Goal: Task Accomplishment & Management: Complete application form

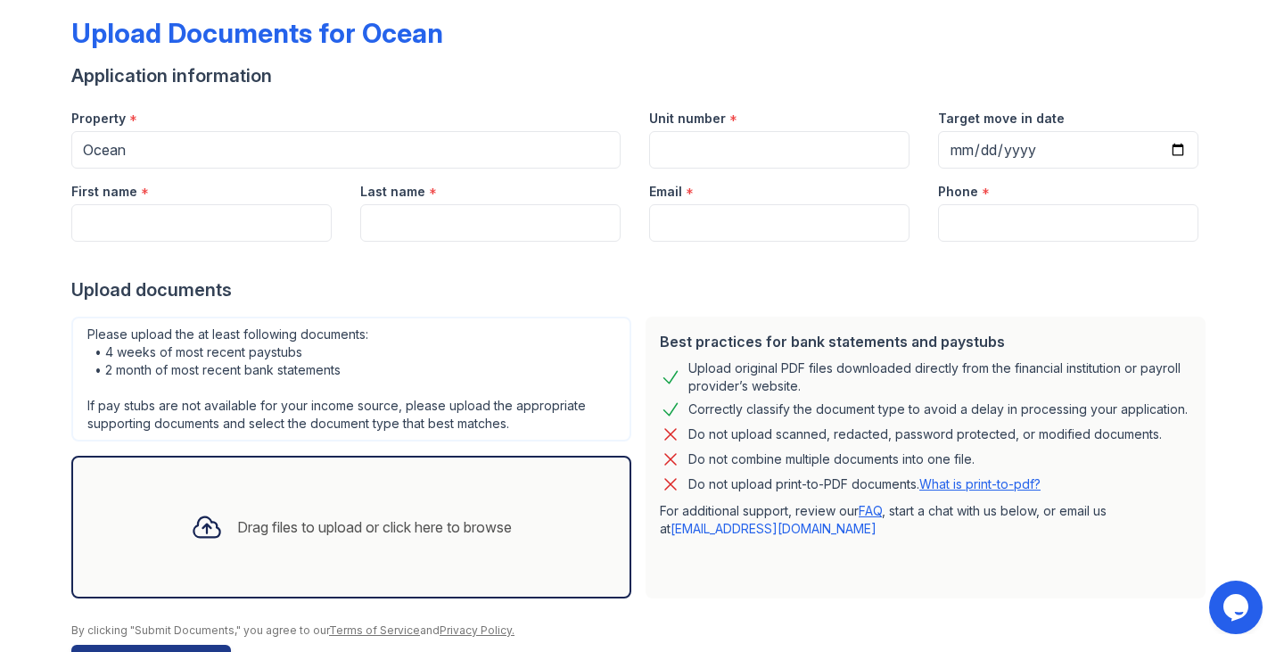
scroll to position [81, 0]
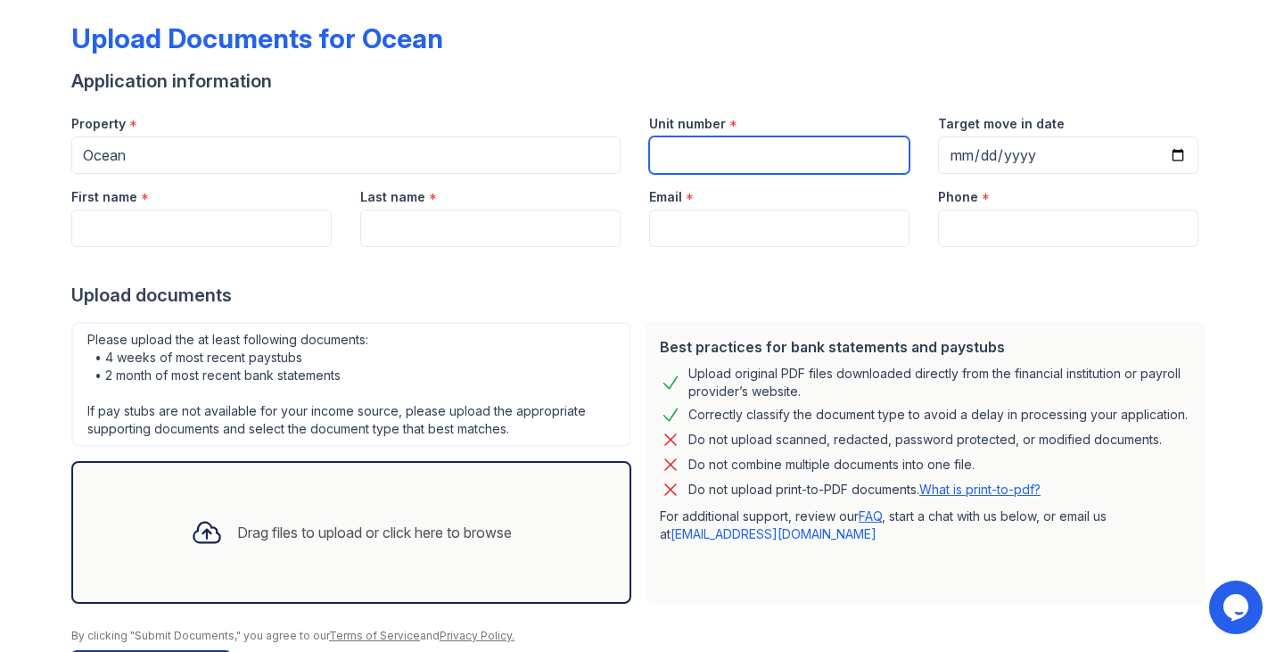
click at [793, 147] on input "Unit number" at bounding box center [779, 154] width 260 height 37
type input "1805"
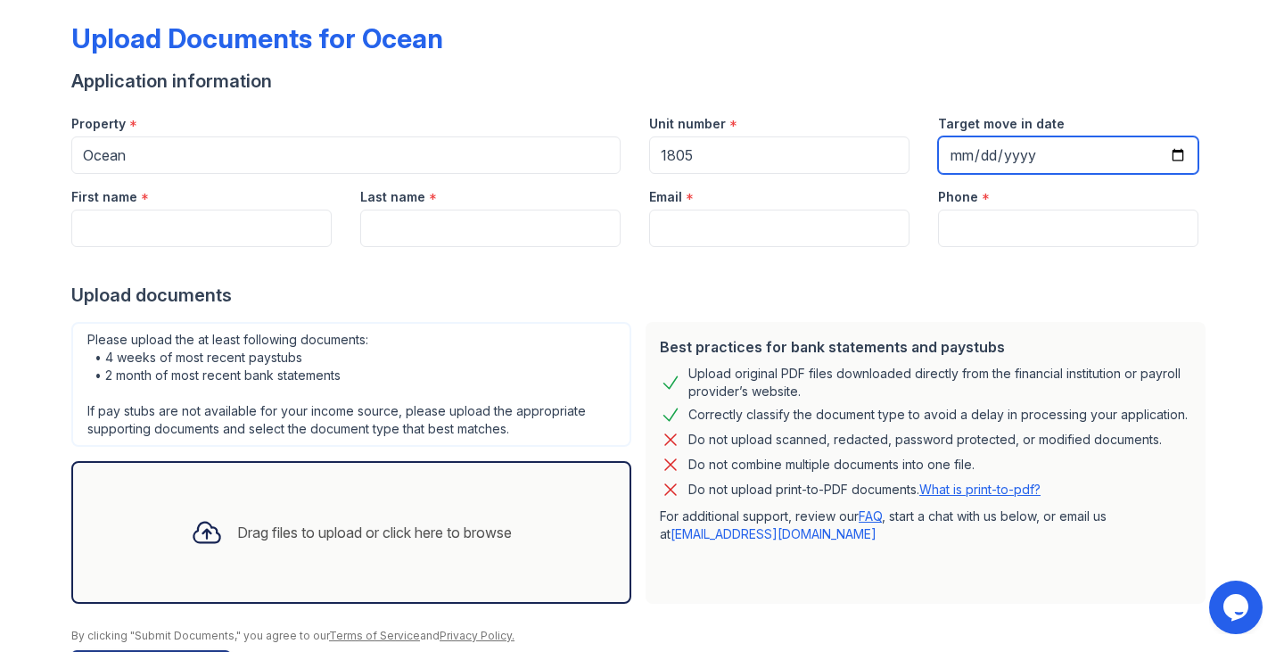
click at [1130, 160] on input "Target move in date" at bounding box center [1068, 154] width 260 height 37
type input "[DATE]"
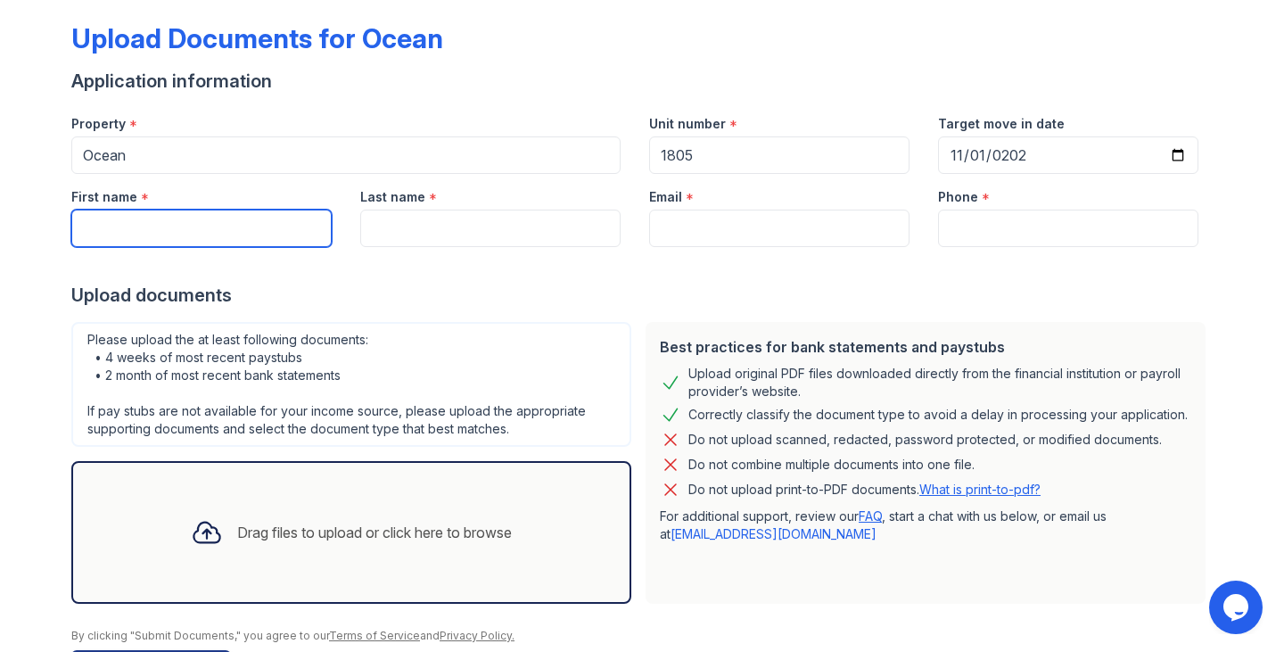
click at [226, 230] on input "First name" at bounding box center [201, 228] width 260 height 37
type input "[PERSON_NAME]"
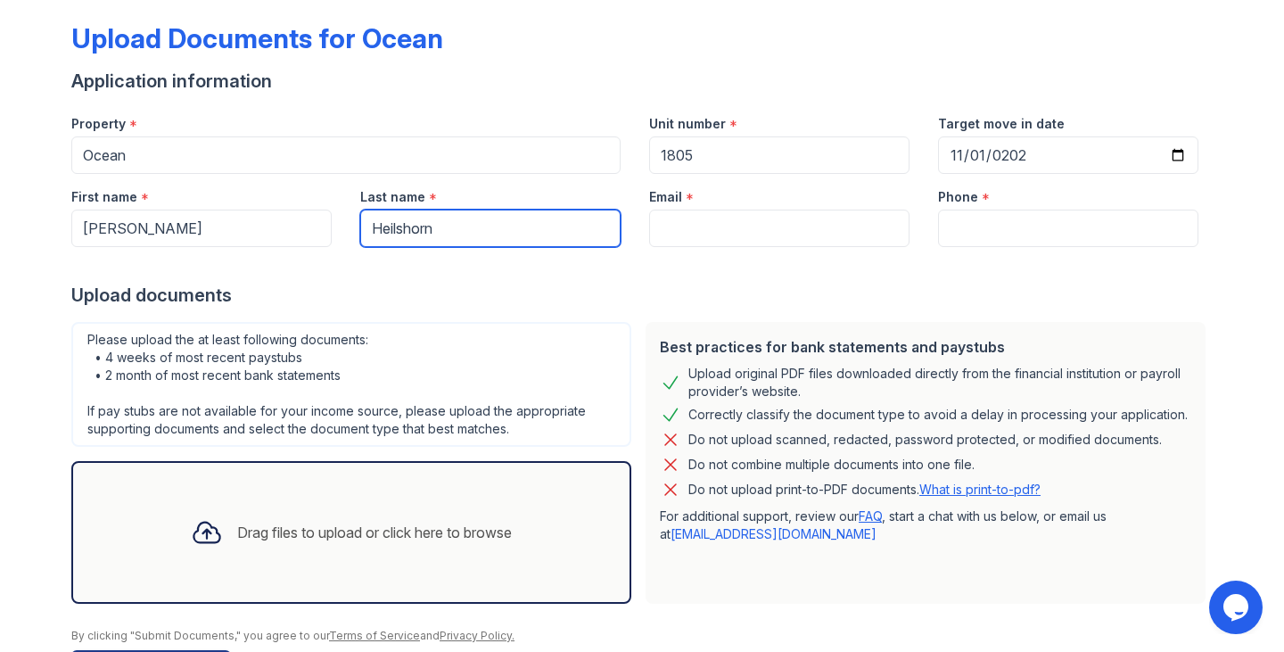
type input "Heilshorn"
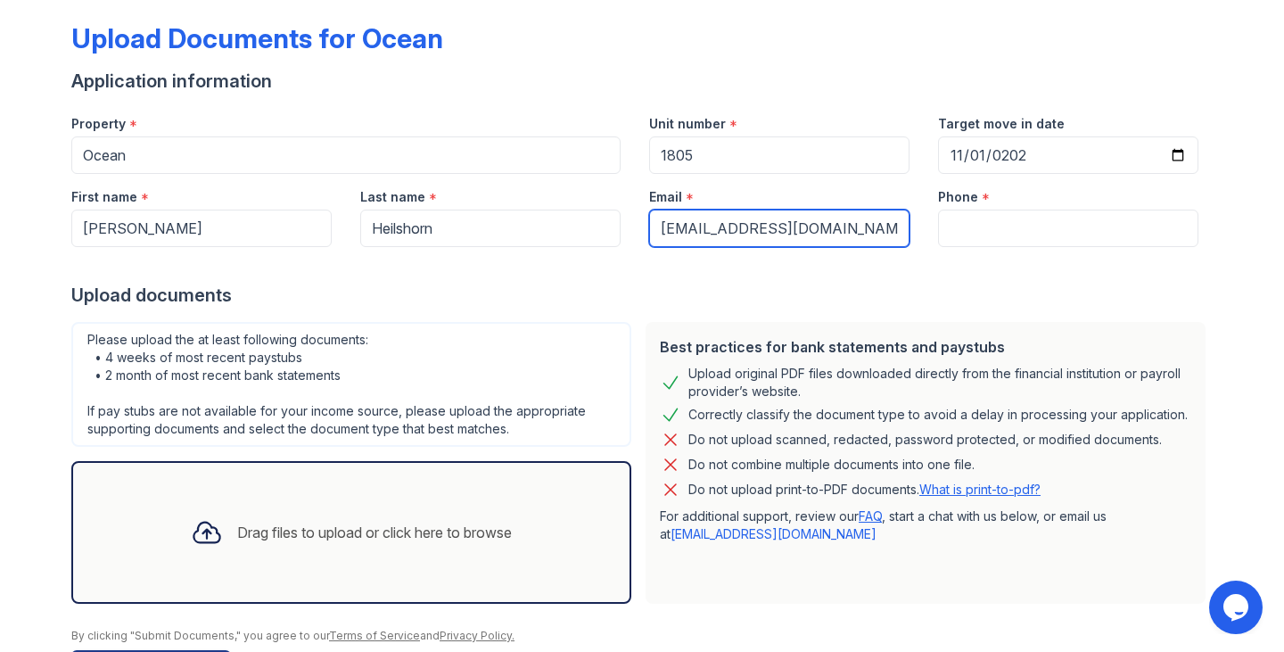
type input "[EMAIL_ADDRESS][DOMAIN_NAME]"
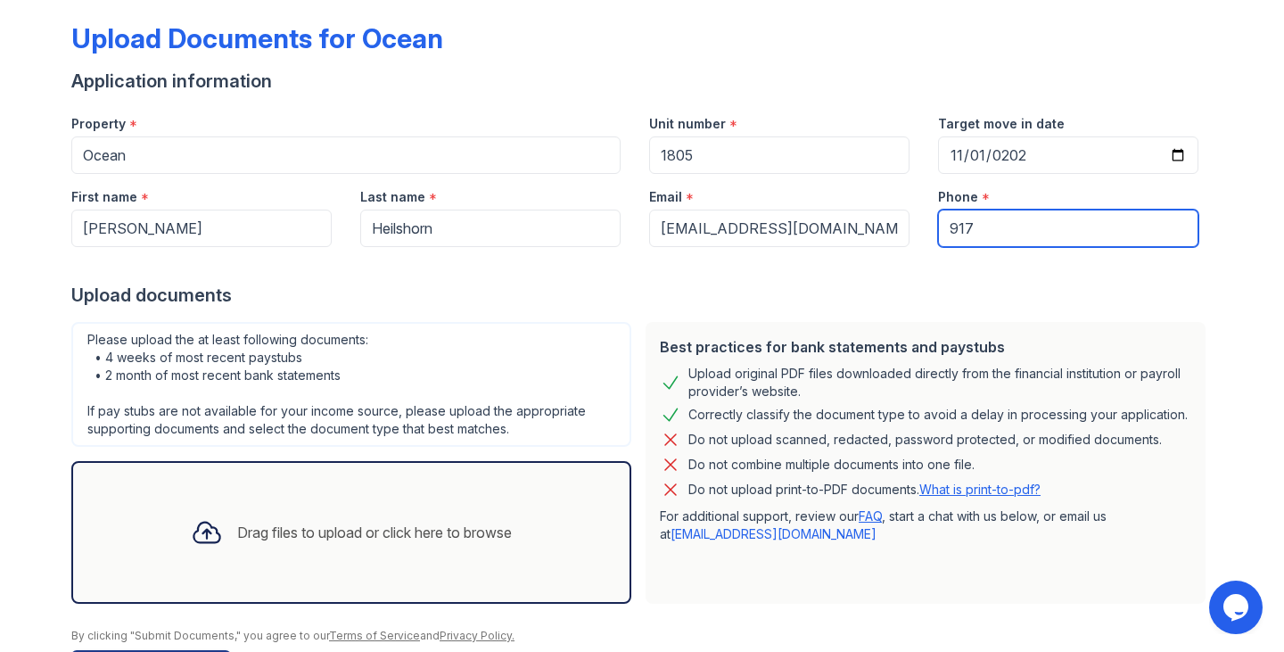
type input "9178551232"
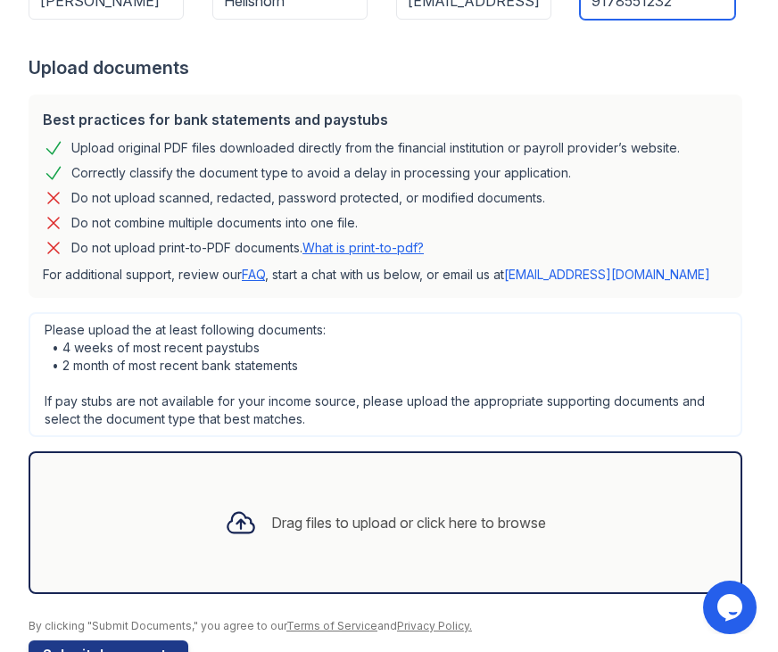
scroll to position [315, 0]
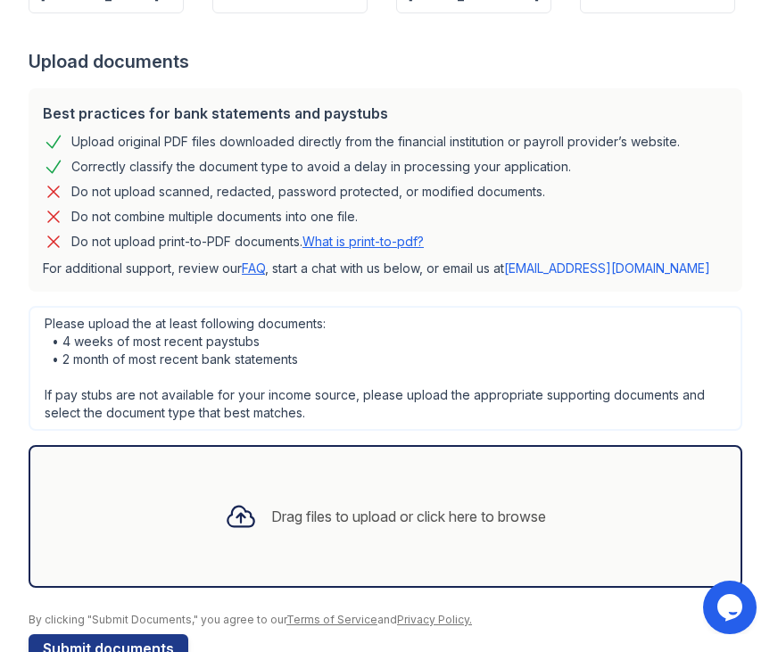
click at [730, 206] on div "Best practices for bank statements and paystubs Upload original PDF files downl…" at bounding box center [385, 189] width 713 height 203
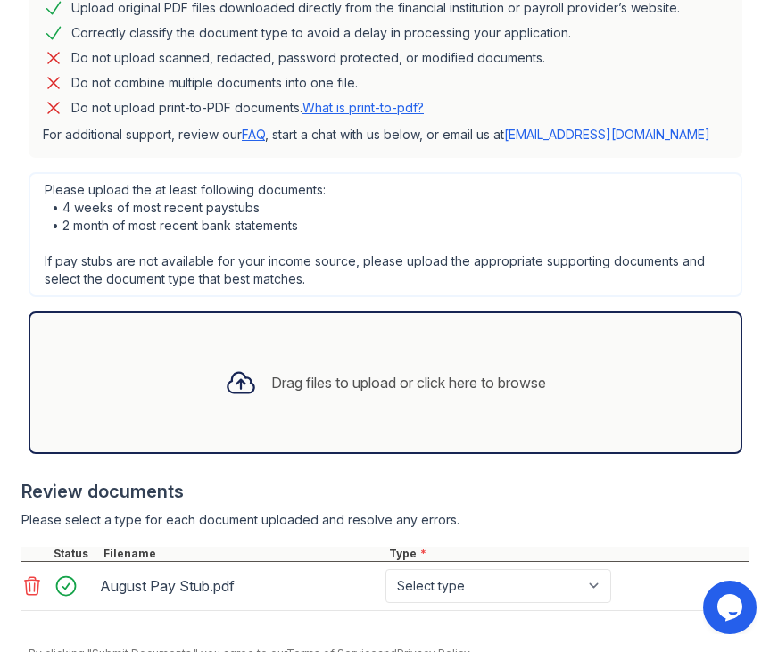
scroll to position [480, 0]
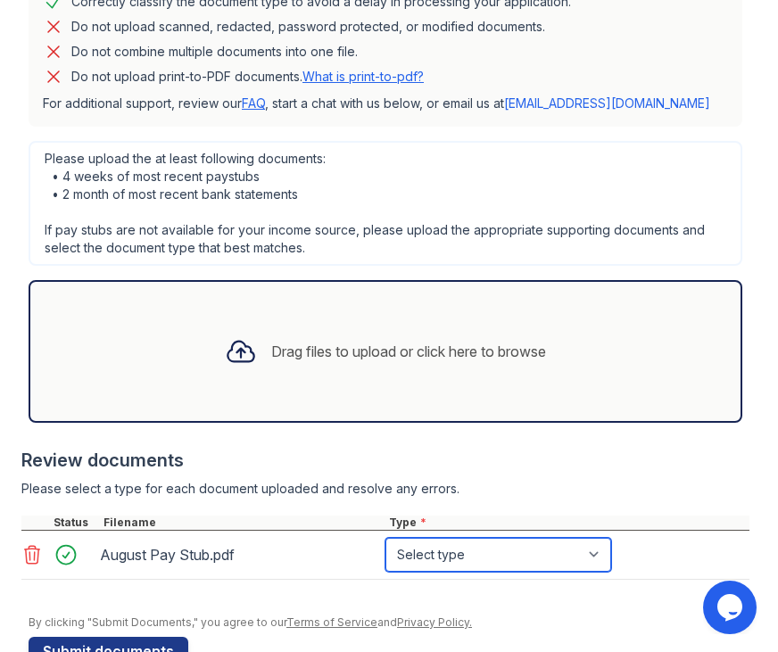
click at [447, 559] on select "Select type Paystub Bank Statement Offer Letter Tax Documents Benefit Award Let…" at bounding box center [498, 555] width 226 height 34
select select "paystub"
click at [385, 538] on select "Select type Paystub Bank Statement Offer Letter Tax Documents Benefit Award Let…" at bounding box center [498, 555] width 226 height 34
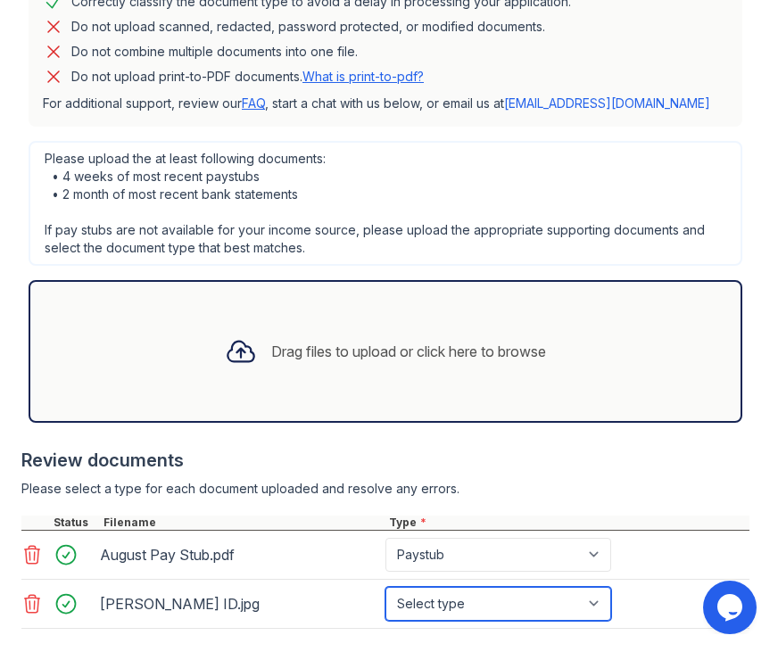
click at [505, 604] on select "Select type Paystub Bank Statement Offer Letter Tax Documents Benefit Award Let…" at bounding box center [498, 604] width 226 height 34
select select "other"
click at [385, 587] on select "Select type Paystub Bank Statement Offer Letter Tax Documents Benefit Award Let…" at bounding box center [498, 604] width 226 height 34
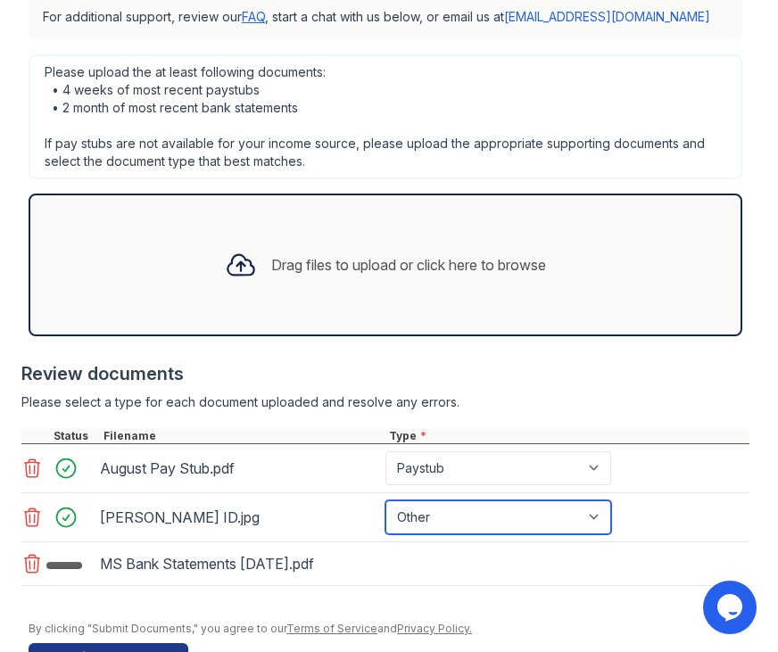
scroll to position [622, 0]
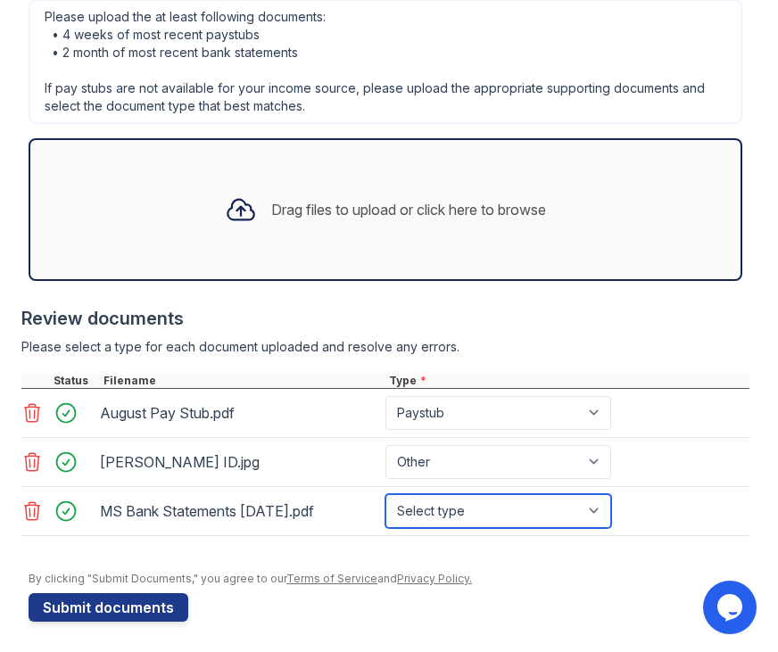
click at [533, 515] on select "Select type Paystub Bank Statement Offer Letter Tax Documents Benefit Award Let…" at bounding box center [498, 511] width 226 height 34
select select "bank_statement"
click at [385, 494] on select "Select type Paystub Bank Statement Offer Letter Tax Documents Benefit Award Let…" at bounding box center [498, 511] width 226 height 34
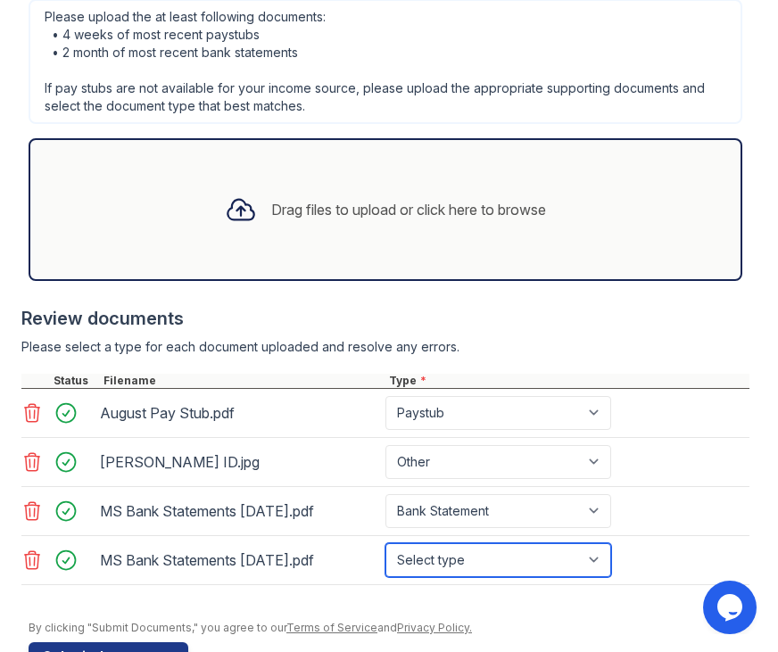
click at [443, 564] on select "Select type Paystub Bank Statement Offer Letter Tax Documents Benefit Award Let…" at bounding box center [498, 560] width 226 height 34
click at [385, 543] on select "Select type Paystub Bank Statement Offer Letter Tax Documents Benefit Award Let…" at bounding box center [498, 560] width 226 height 34
click at [465, 569] on select "Select type Paystub Bank Statement Offer Letter Tax Documents Benefit Award Let…" at bounding box center [498, 560] width 226 height 34
select select "bank_statement"
click at [385, 543] on select "Select type Paystub Bank Statement Offer Letter Tax Documents Benefit Award Let…" at bounding box center [498, 560] width 226 height 34
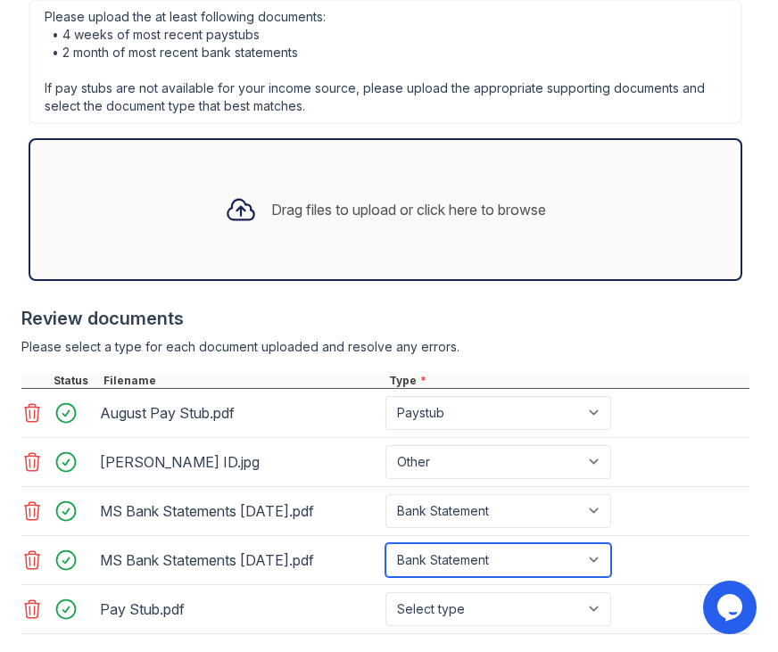
scroll to position [694, 0]
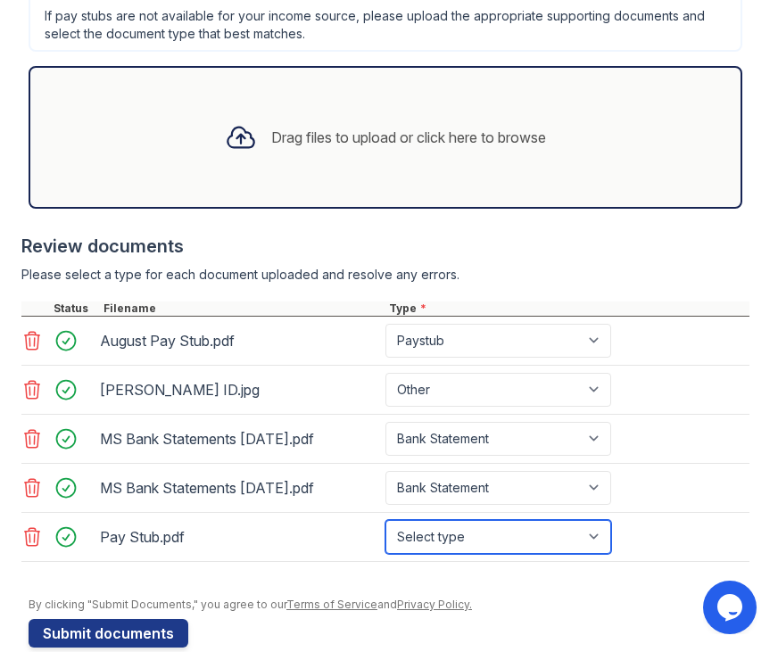
click at [489, 534] on select "Select type Paystub Bank Statement Offer Letter Tax Documents Benefit Award Let…" at bounding box center [498, 537] width 226 height 34
select select "paystub"
click at [385, 520] on select "Select type Paystub Bank Statement Offer Letter Tax Documents Benefit Award Let…" at bounding box center [498, 537] width 226 height 34
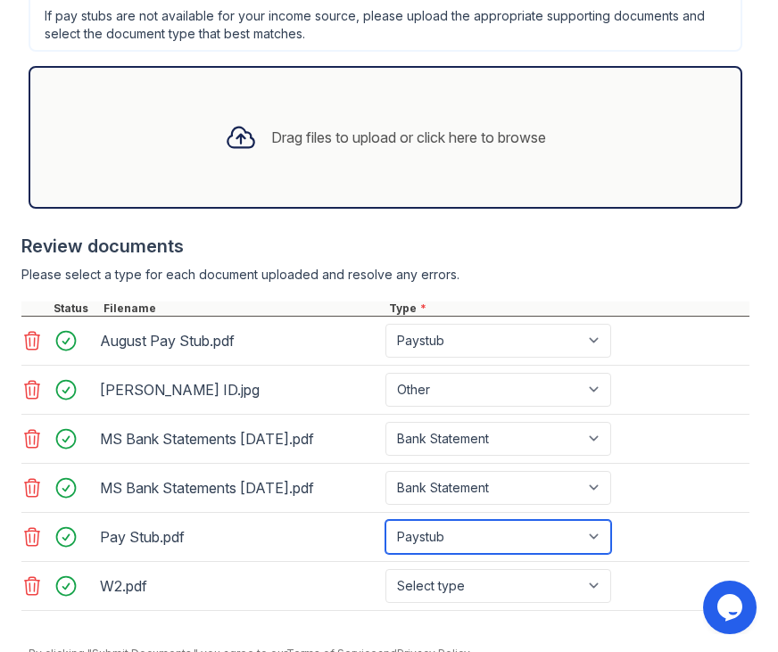
scroll to position [774, 0]
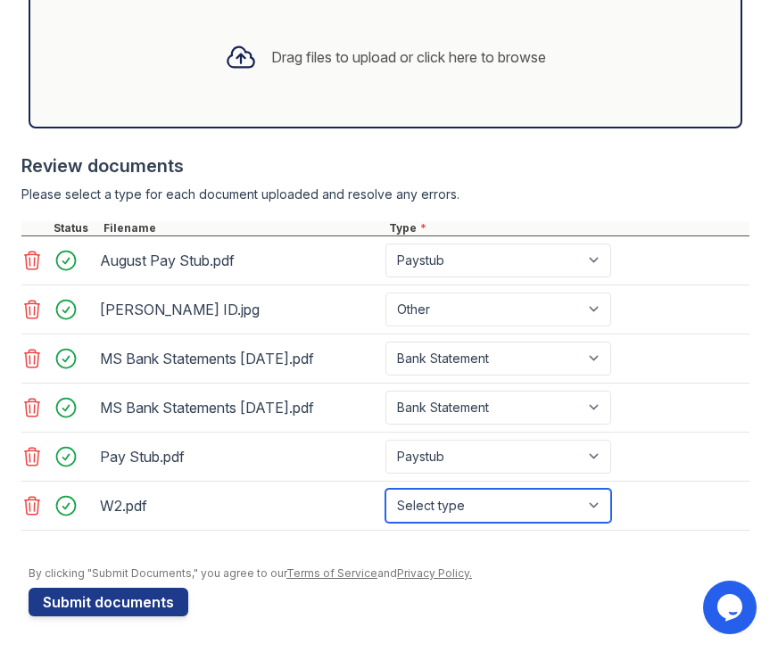
click at [469, 509] on select "Select type Paystub Bank Statement Offer Letter Tax Documents Benefit Award Let…" at bounding box center [498, 506] width 226 height 34
select select "tax_documents"
click at [385, 489] on select "Select type Paystub Bank Statement Offer Letter Tax Documents Benefit Award Let…" at bounding box center [498, 506] width 226 height 34
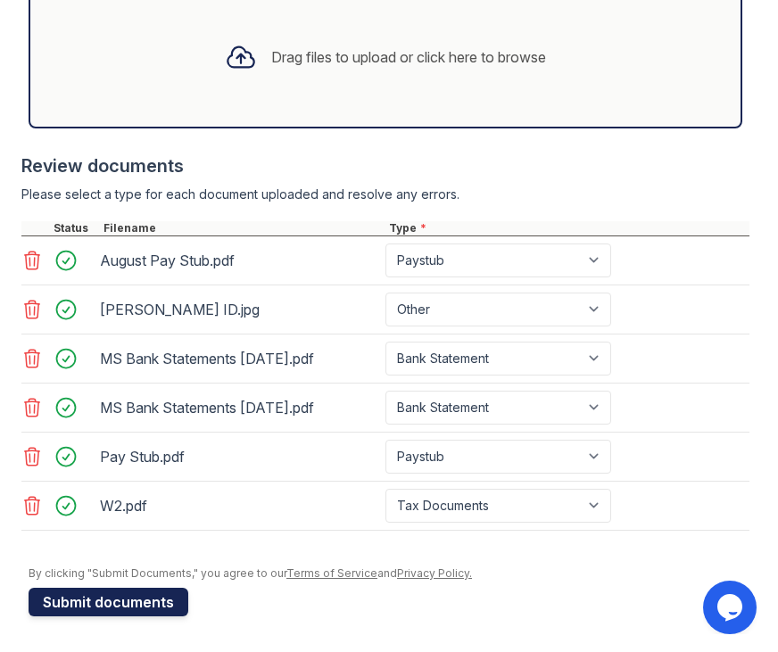
click at [169, 599] on button "Submit documents" at bounding box center [109, 602] width 160 height 29
